Goal: Information Seeking & Learning: Learn about a topic

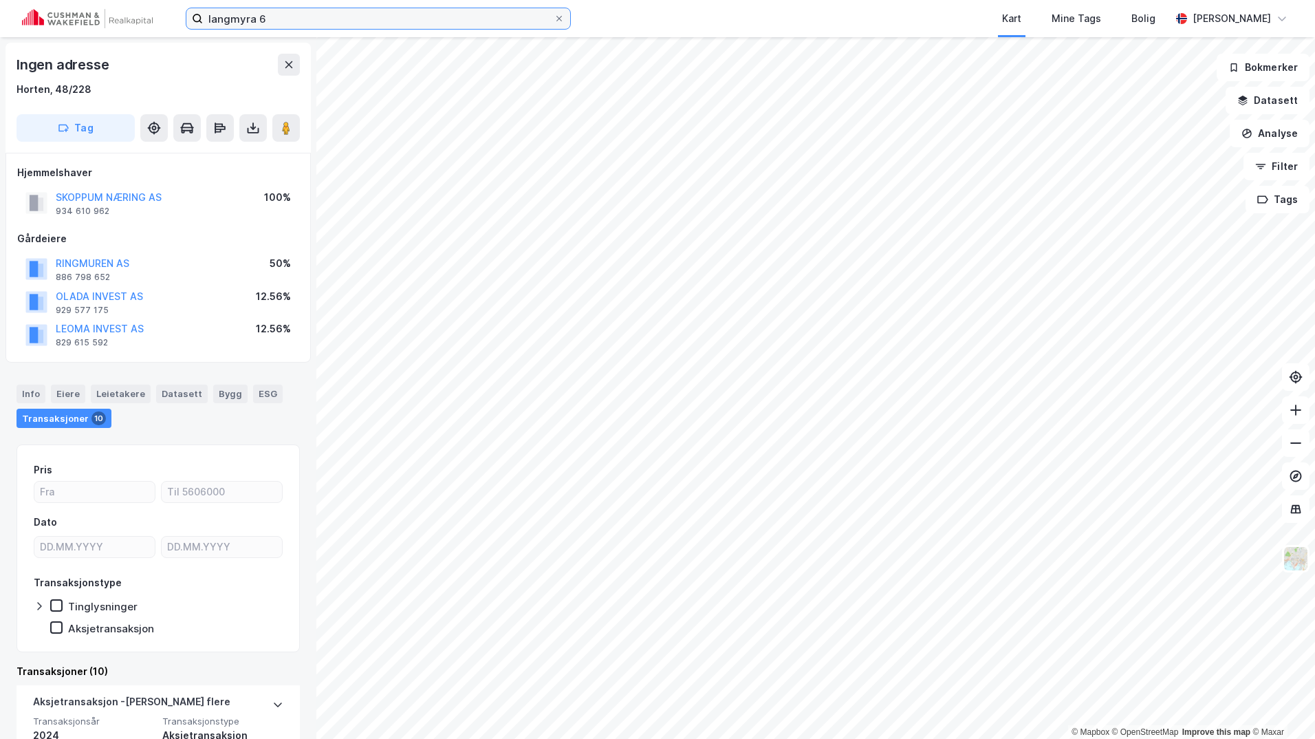
click at [285, 17] on input "langmyra 6" at bounding box center [378, 18] width 351 height 21
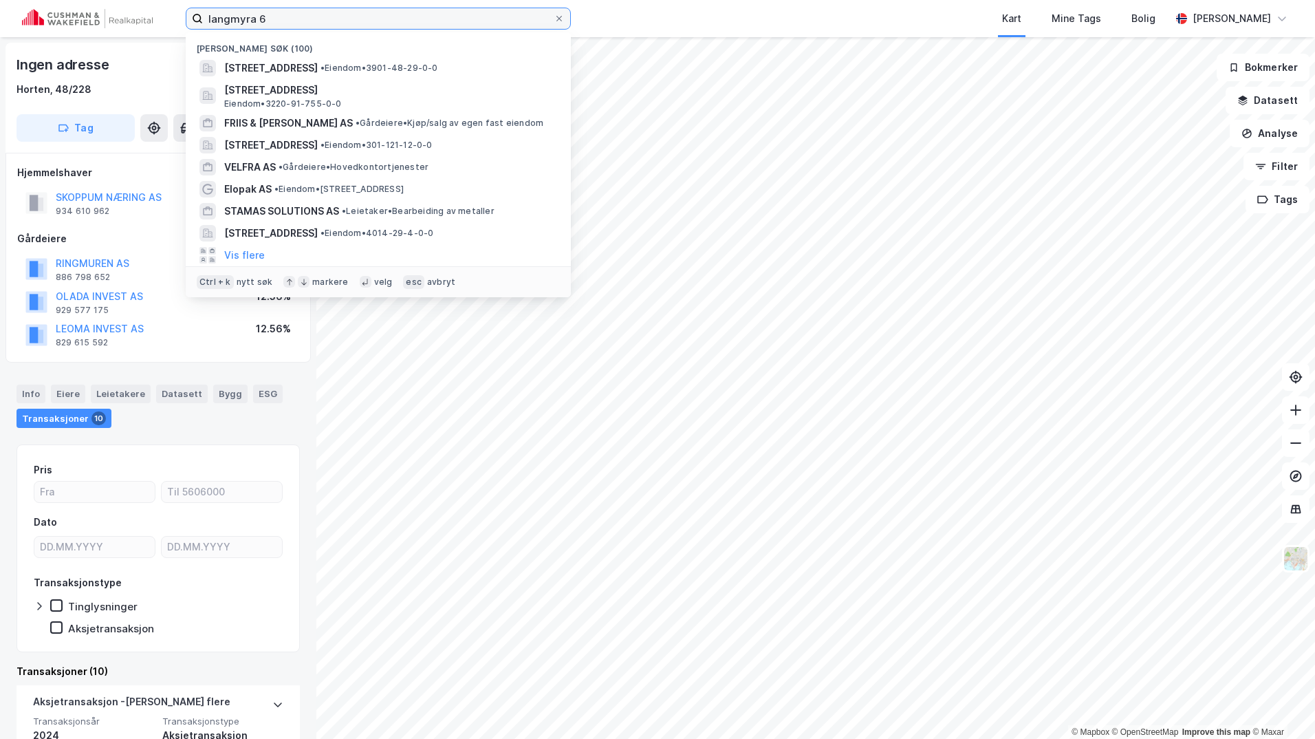
drag, startPoint x: 0, startPoint y: 0, endPoint x: 146, endPoint y: 28, distance: 148.4
click at [146, 28] on div "langmyra 6 Nylige søk (100) [STREET_ADDRESS] • Eiendom • 3901-48-29-0-0 Oslovei…" at bounding box center [657, 18] width 1315 height 37
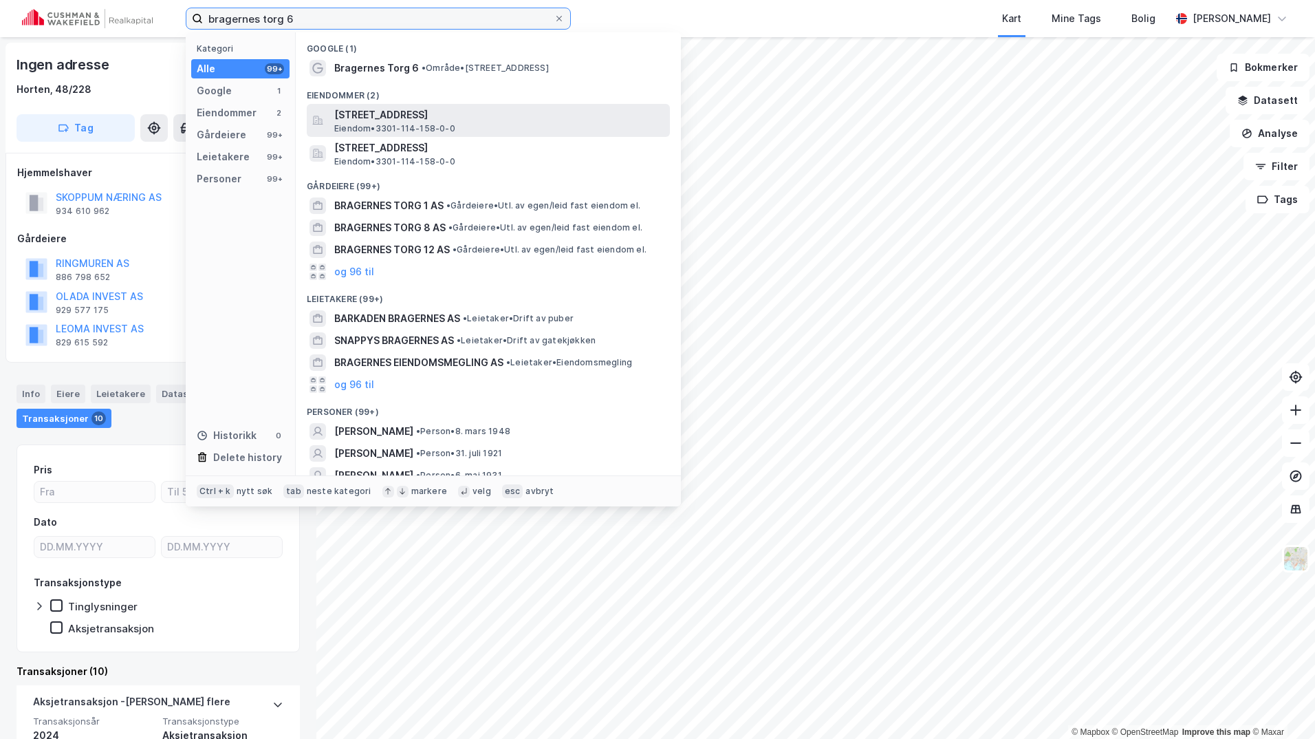
type input "bragernes torg 6"
click at [426, 114] on span "[STREET_ADDRESS]" at bounding box center [499, 115] width 330 height 17
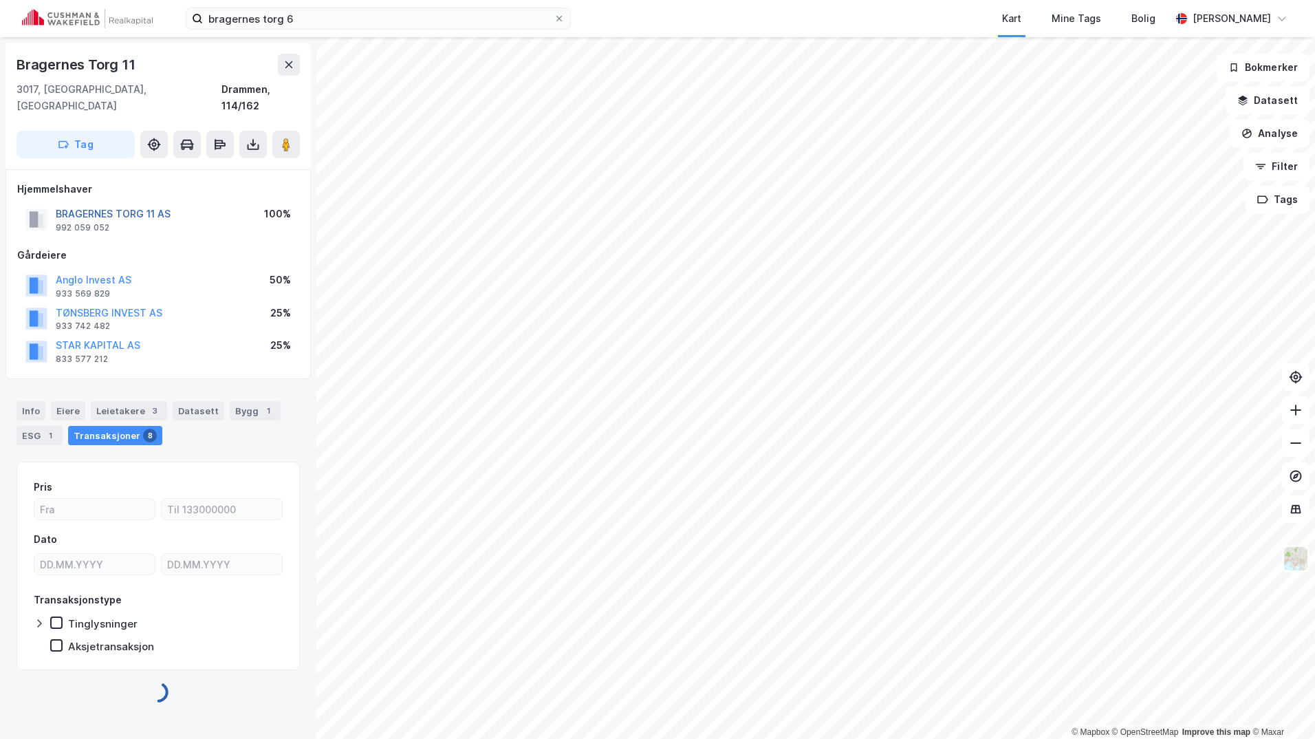
click at [0, 0] on button "BRAGERNES TORG 11 AS" at bounding box center [0, 0] width 0 height 0
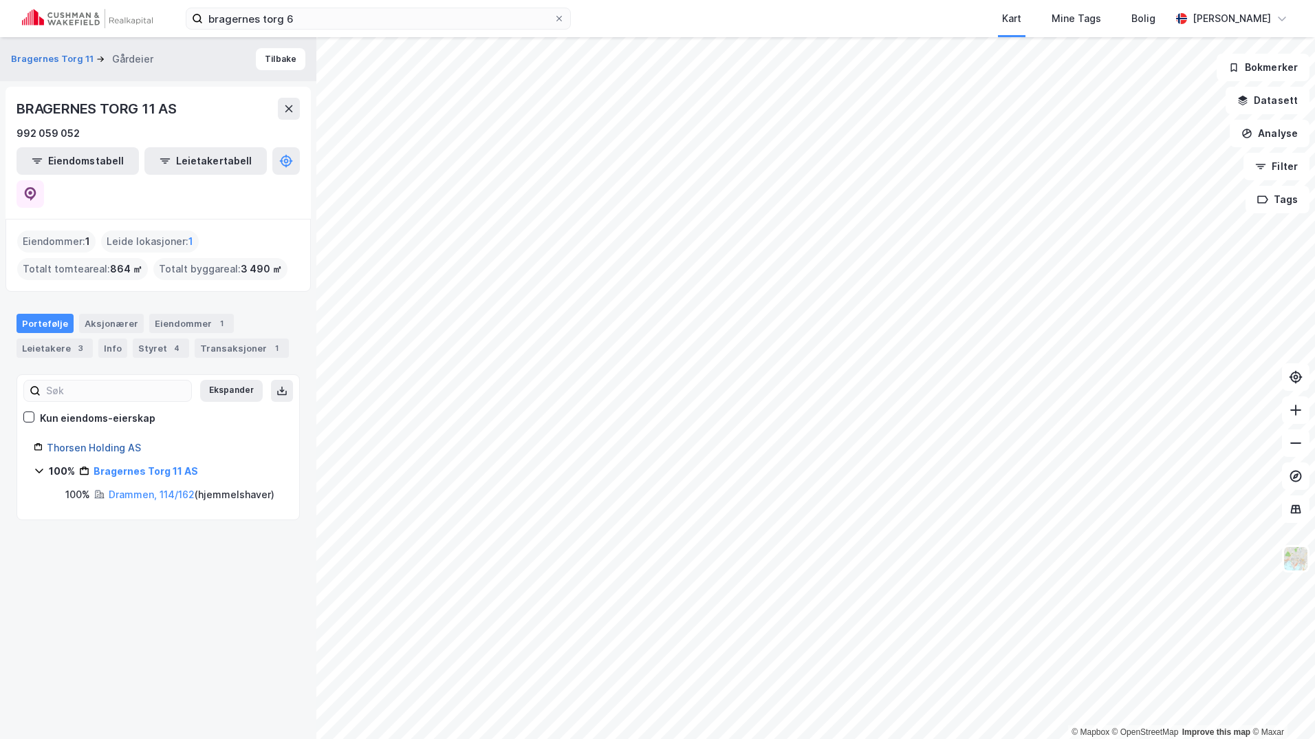
click at [113, 442] on link "Thorsen Holding AS" at bounding box center [94, 448] width 94 height 12
